Goal: Information Seeking & Learning: Compare options

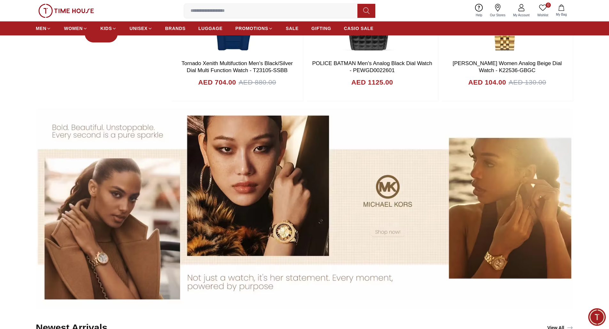
scroll to position [479, 0]
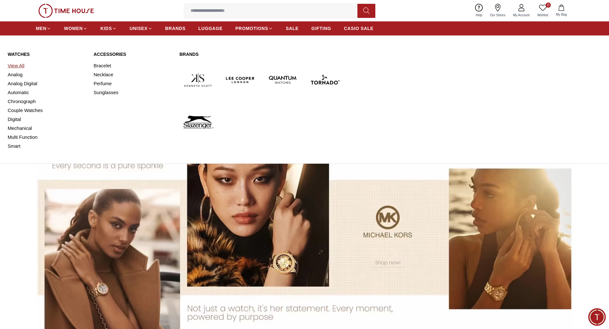
click at [19, 63] on link "View All" at bounding box center [47, 65] width 78 height 9
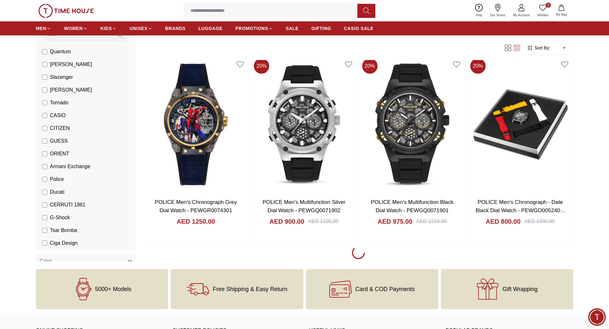
scroll to position [831, 0]
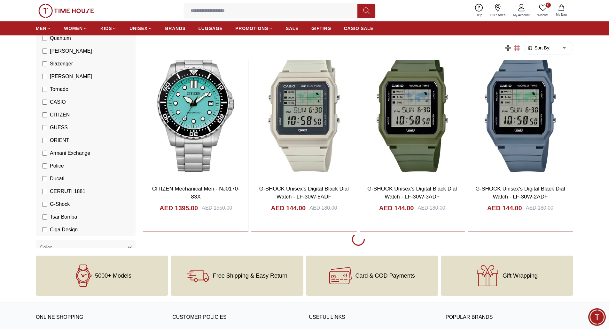
scroll to position [1821, 0]
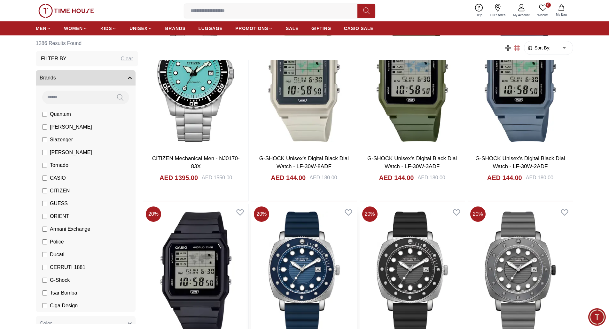
click at [300, 256] on img at bounding box center [303, 272] width 105 height 137
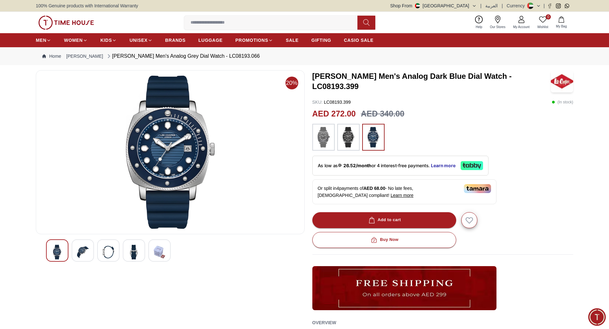
click at [81, 253] on img at bounding box center [83, 252] width 12 height 15
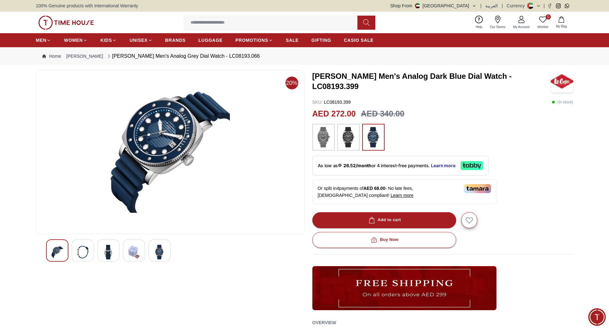
click at [114, 251] on div at bounding box center [108, 251] width 22 height 22
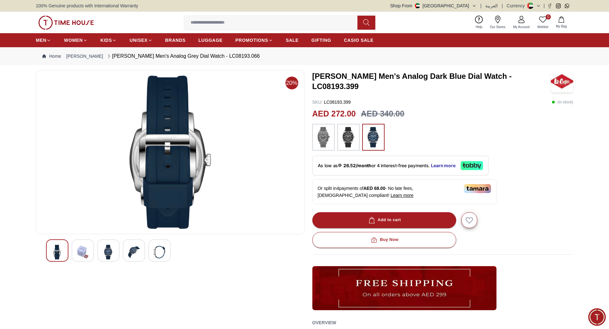
click at [114, 251] on div at bounding box center [108, 251] width 22 height 22
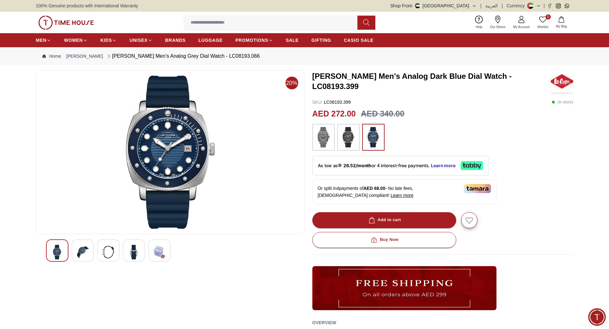
click at [114, 251] on div at bounding box center [108, 251] width 22 height 22
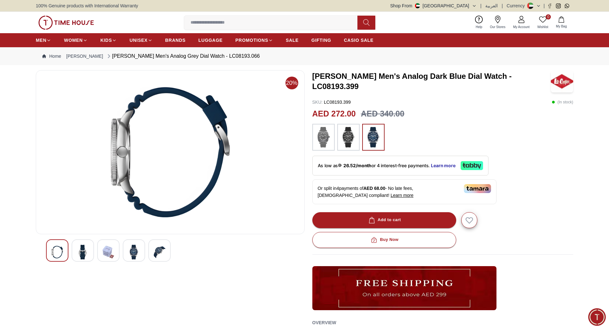
click at [114, 251] on div at bounding box center [108, 251] width 22 height 22
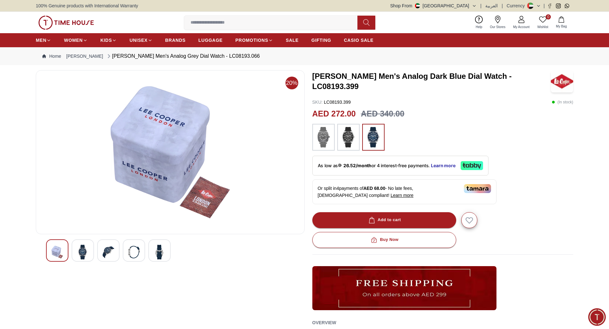
click at [114, 251] on div at bounding box center [108, 251] width 22 height 22
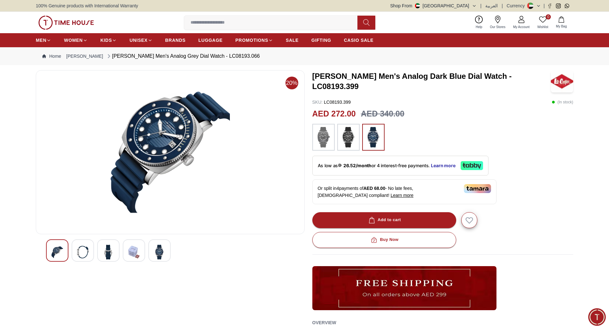
click at [114, 251] on div at bounding box center [108, 251] width 22 height 22
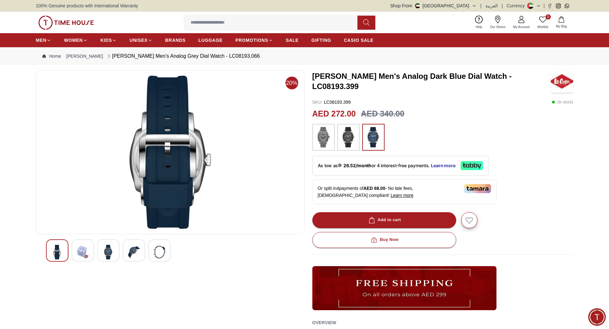
click at [114, 251] on div at bounding box center [108, 251] width 22 height 22
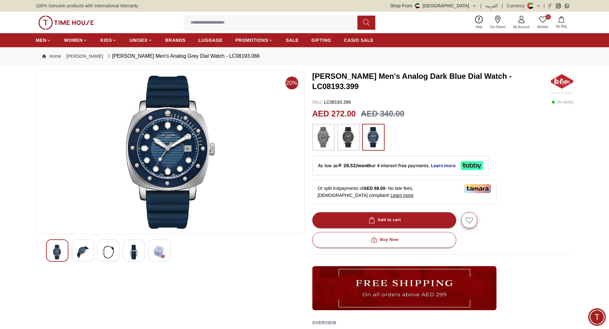
click at [114, 251] on div at bounding box center [108, 251] width 22 height 22
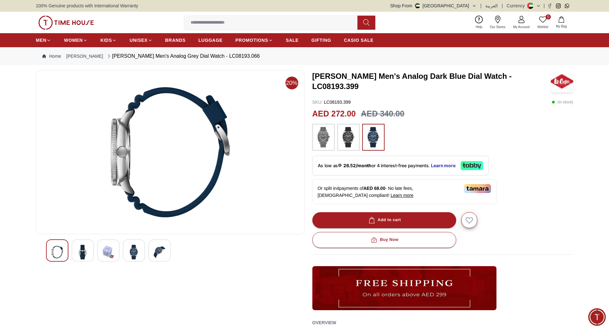
click at [114, 251] on div at bounding box center [108, 251] width 22 height 22
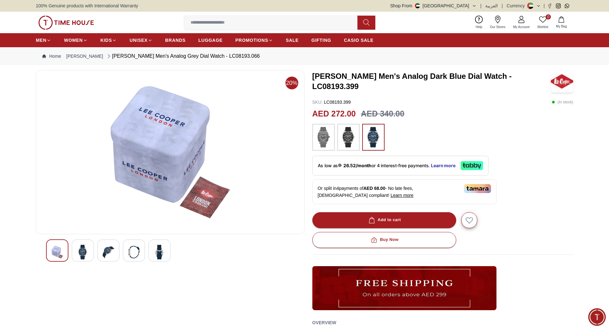
click at [114, 251] on div at bounding box center [108, 251] width 22 height 22
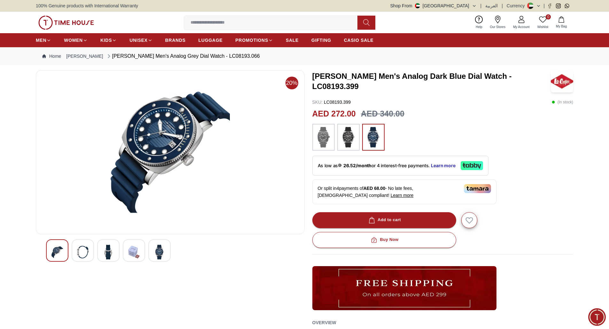
click at [114, 251] on div at bounding box center [108, 251] width 22 height 22
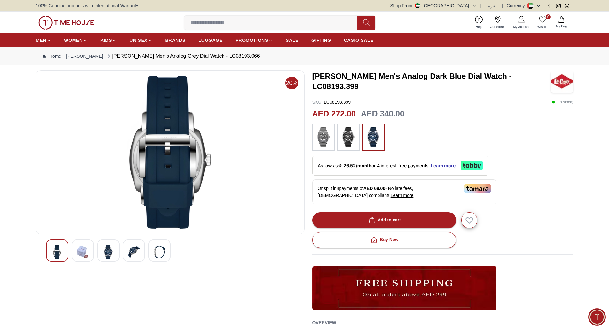
click at [114, 251] on div at bounding box center [108, 251] width 22 height 22
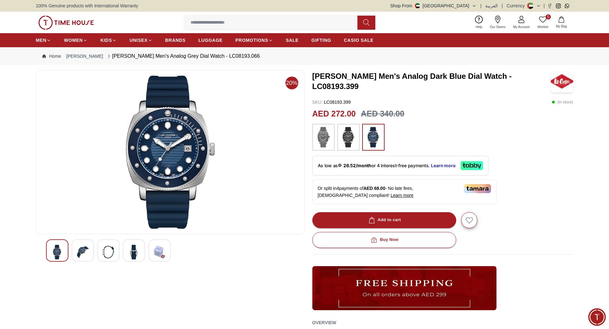
click at [114, 251] on div at bounding box center [108, 251] width 22 height 22
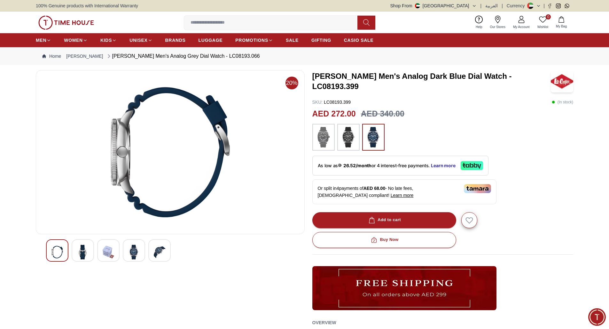
click at [114, 251] on div at bounding box center [108, 251] width 22 height 22
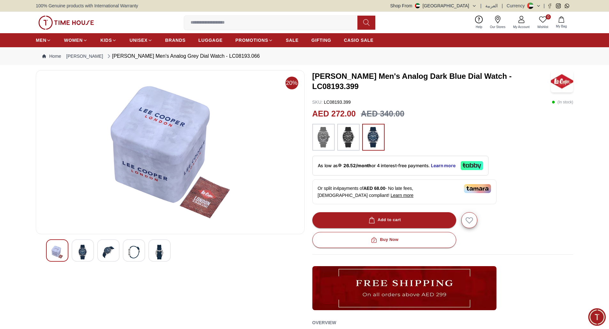
click at [114, 251] on div at bounding box center [108, 251] width 22 height 22
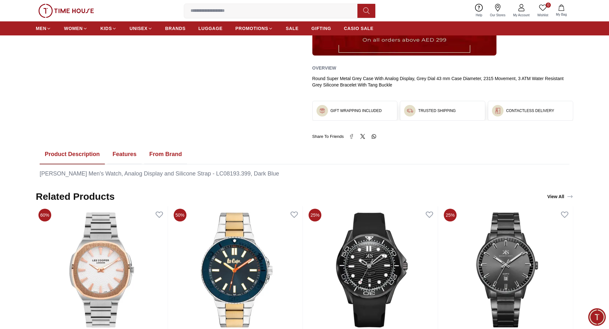
scroll to position [256, 0]
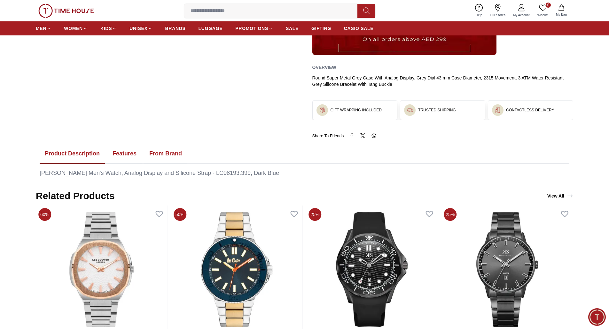
click at [124, 153] on button "Features" at bounding box center [124, 154] width 34 height 20
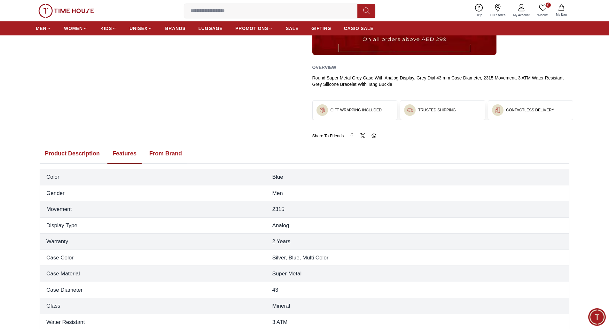
click at [174, 156] on button "From Brand" at bounding box center [165, 154] width 43 height 20
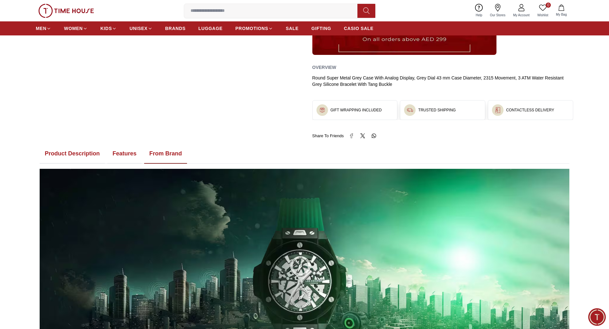
click at [80, 155] on button "Product Description" at bounding box center [72, 154] width 65 height 20
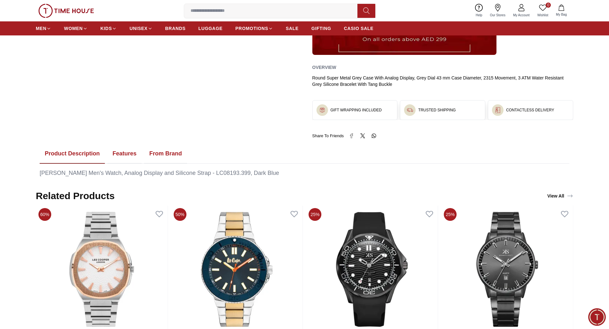
click at [125, 156] on button "Features" at bounding box center [124, 154] width 34 height 20
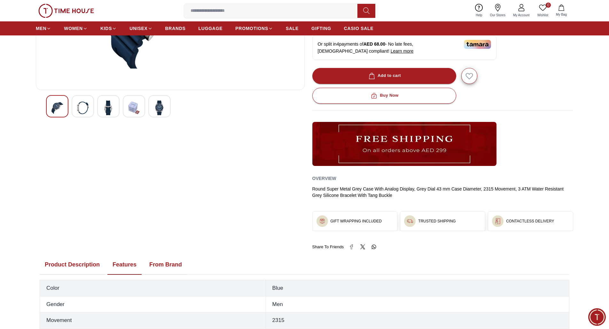
scroll to position [64, 0]
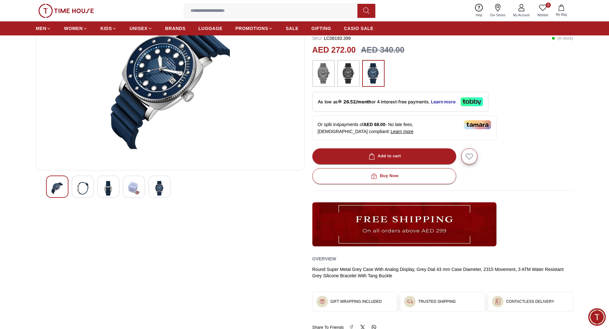
click at [350, 73] on img at bounding box center [348, 73] width 16 height 20
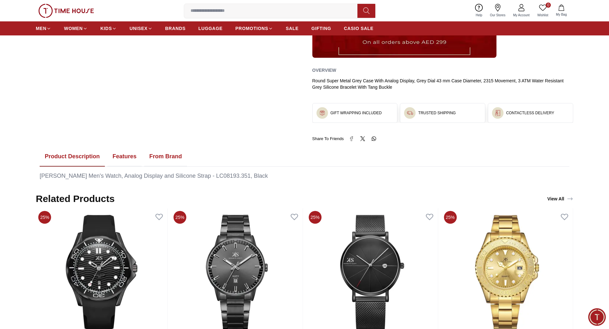
scroll to position [256, 0]
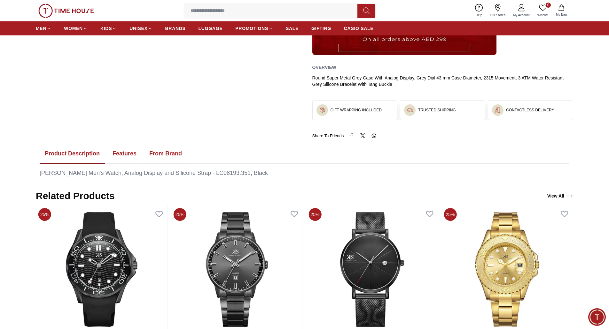
click at [123, 152] on button "Features" at bounding box center [124, 154] width 34 height 20
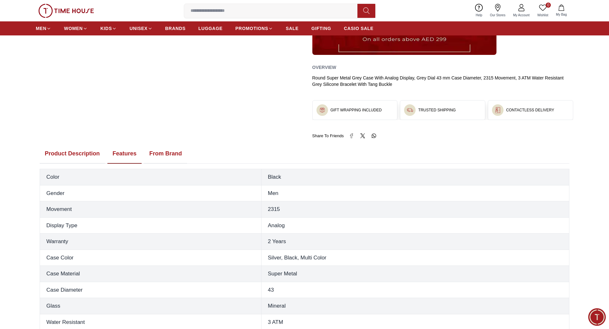
click at [170, 150] on button "From Brand" at bounding box center [165, 154] width 43 height 20
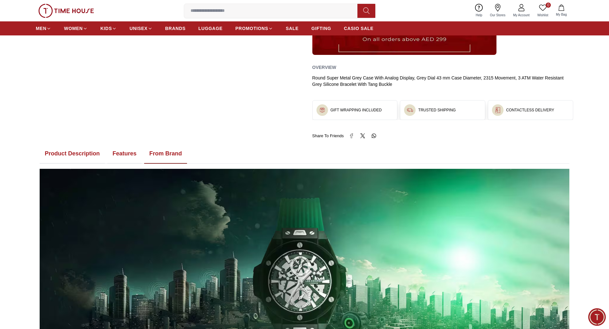
click at [73, 156] on button "Product Description" at bounding box center [72, 154] width 65 height 20
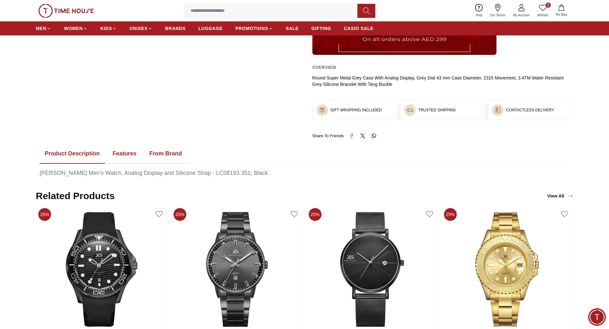
click at [126, 155] on button "Features" at bounding box center [124, 154] width 34 height 20
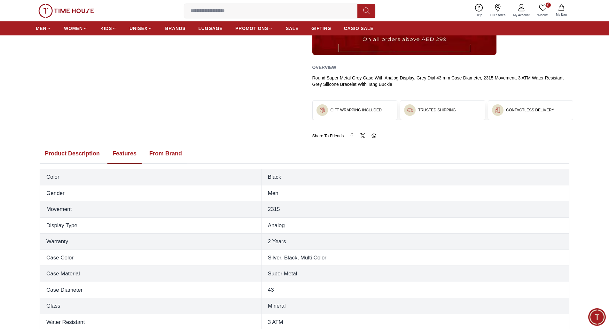
click at [169, 153] on button "From Brand" at bounding box center [165, 154] width 43 height 20
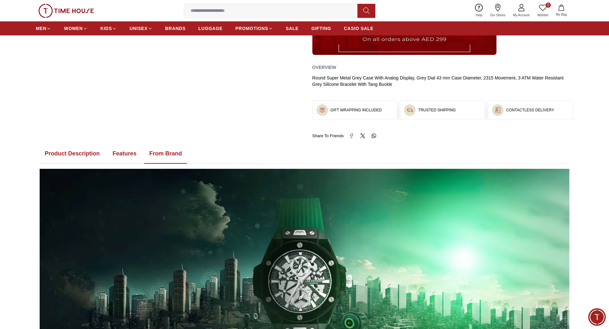
click at [123, 150] on button "Features" at bounding box center [124, 154] width 34 height 20
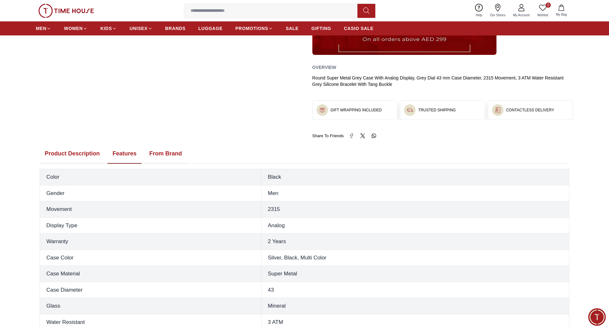
click at [83, 152] on button "Product Description" at bounding box center [72, 154] width 65 height 20
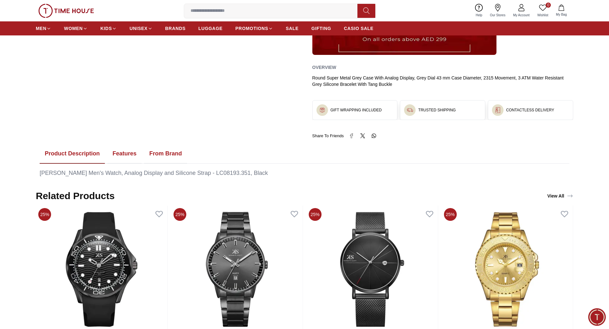
click at [128, 149] on button "Features" at bounding box center [124, 154] width 34 height 20
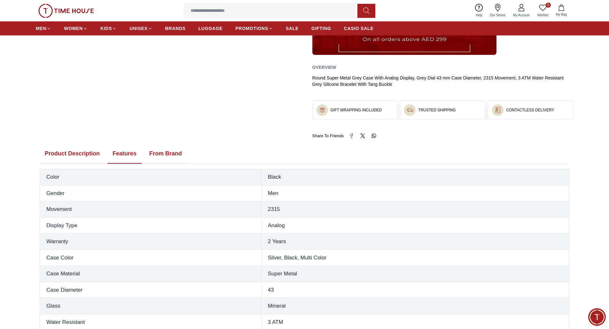
click at [165, 149] on button "From Brand" at bounding box center [165, 154] width 43 height 20
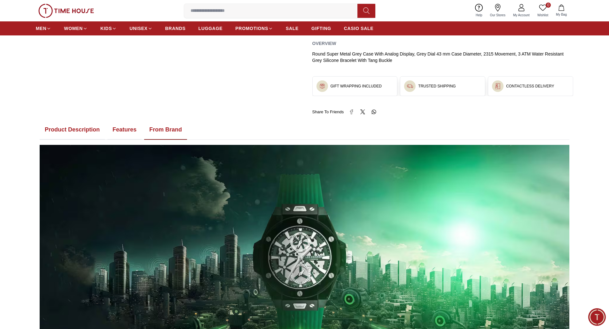
scroll to position [319, 0]
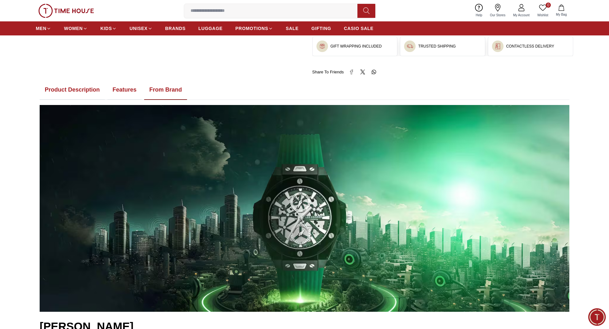
click at [126, 91] on button "Features" at bounding box center [124, 90] width 34 height 20
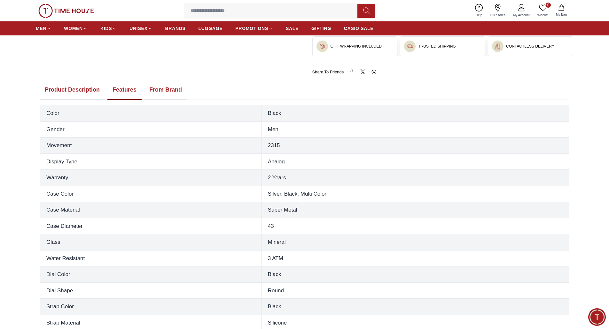
click at [79, 89] on button "Product Description" at bounding box center [72, 90] width 65 height 20
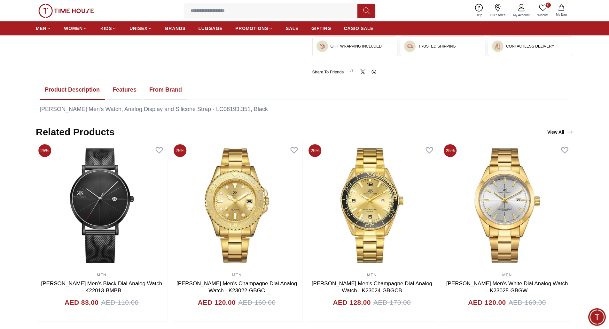
click at [124, 91] on button "Features" at bounding box center [124, 90] width 34 height 20
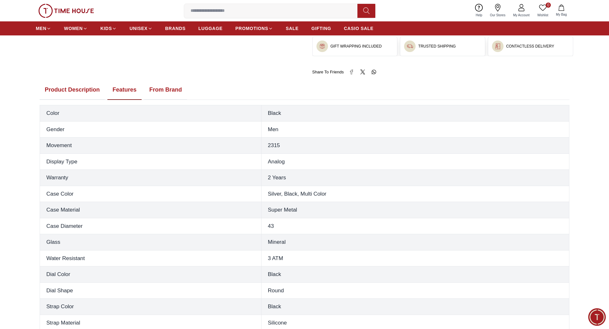
click at [173, 88] on button "From Brand" at bounding box center [165, 90] width 43 height 20
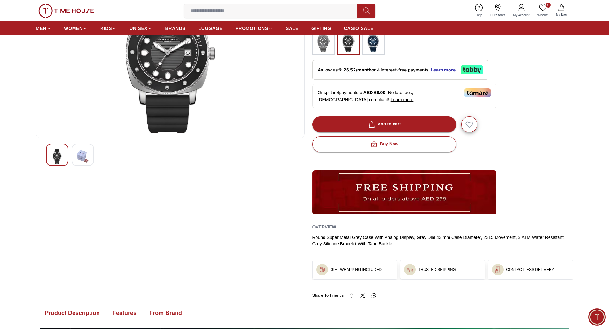
scroll to position [0, 0]
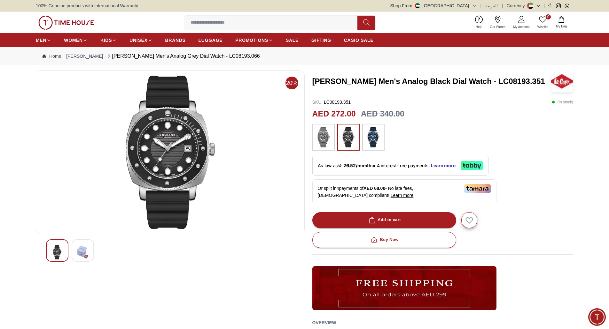
click at [324, 138] on img at bounding box center [323, 137] width 16 height 20
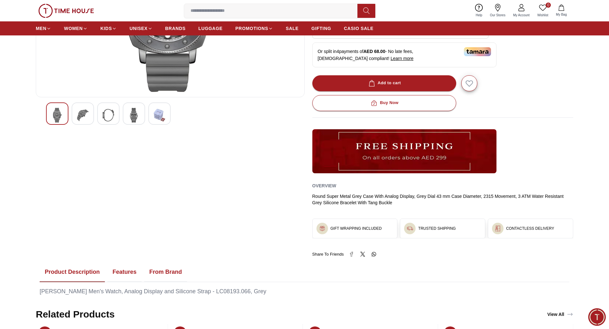
scroll to position [195, 0]
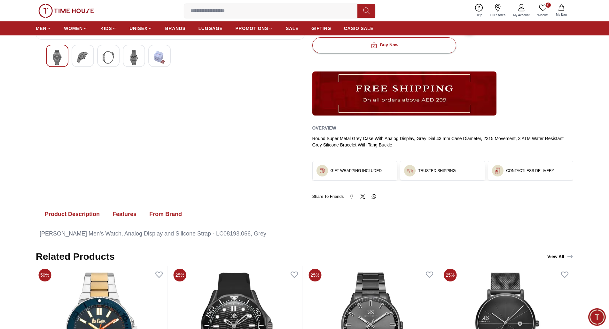
click at [126, 215] on button "Features" at bounding box center [124, 215] width 34 height 20
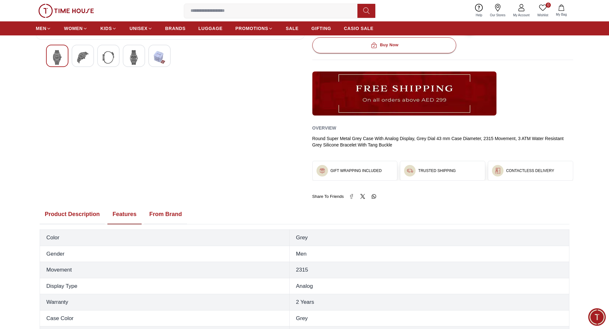
click at [172, 214] on button "From Brand" at bounding box center [165, 215] width 43 height 20
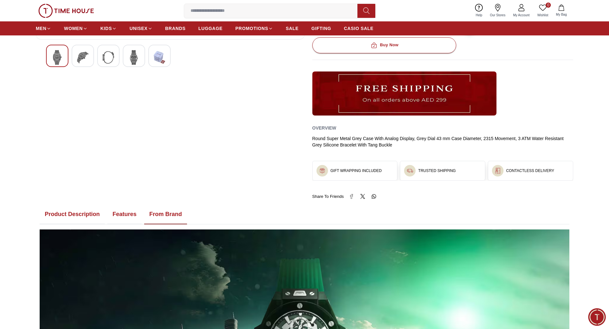
click at [112, 212] on button "Features" at bounding box center [124, 215] width 34 height 20
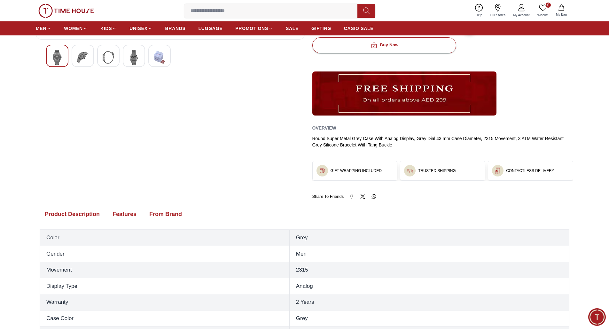
click at [74, 212] on button "Product Description" at bounding box center [72, 215] width 65 height 20
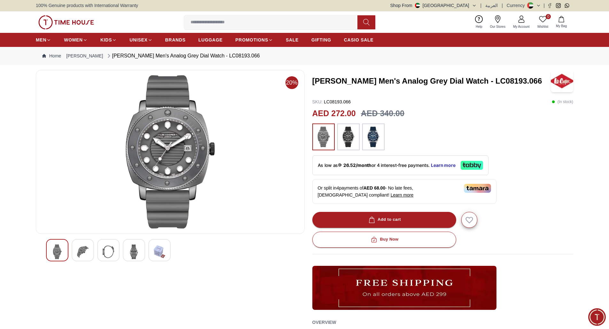
scroll to position [0, 0]
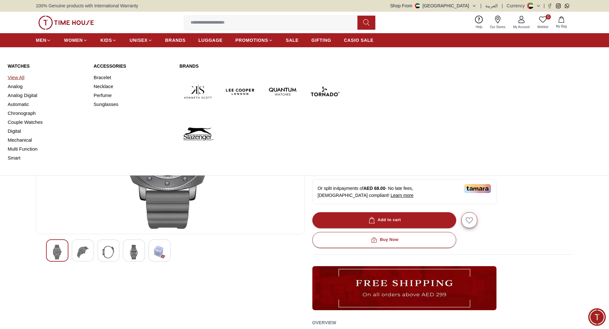
click at [18, 78] on link "View All" at bounding box center [47, 77] width 78 height 9
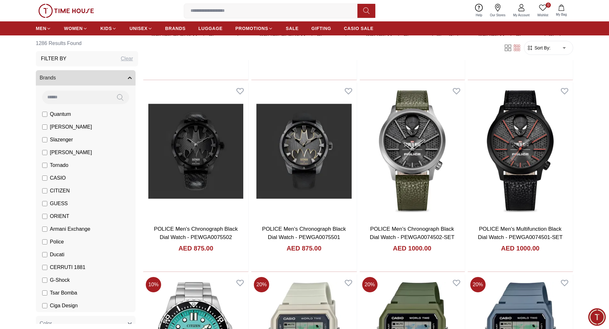
scroll to position [1765, 0]
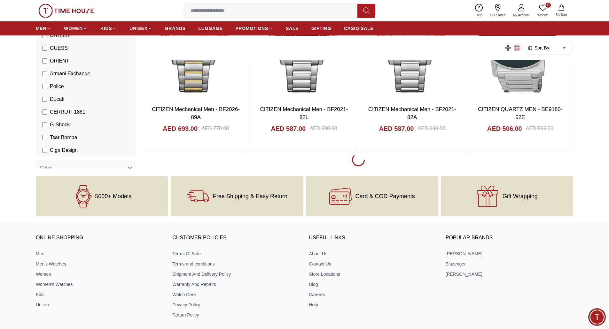
scroll to position [2851, 0]
